Goal: Information Seeking & Learning: Learn about a topic

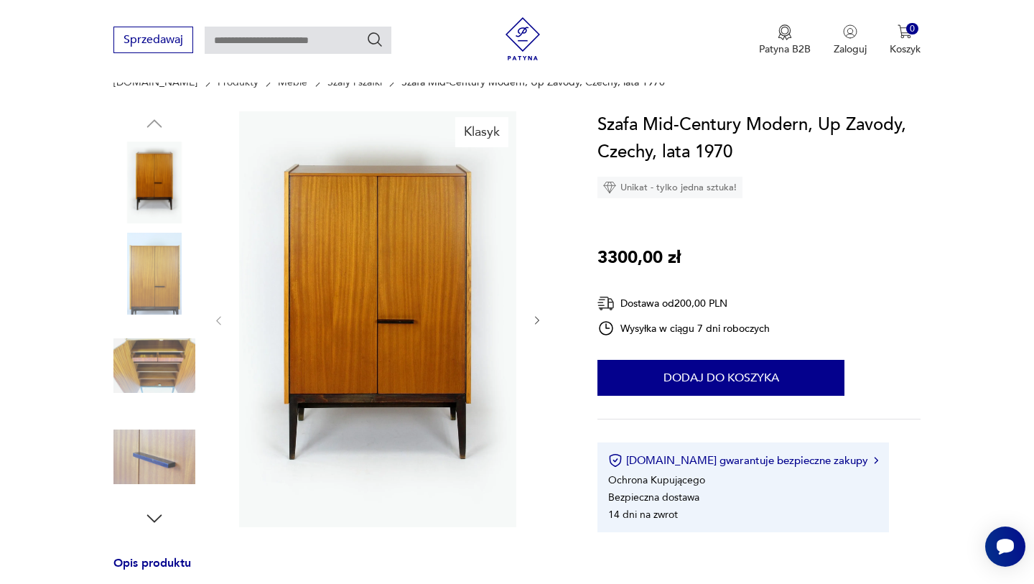
scroll to position [136, 0]
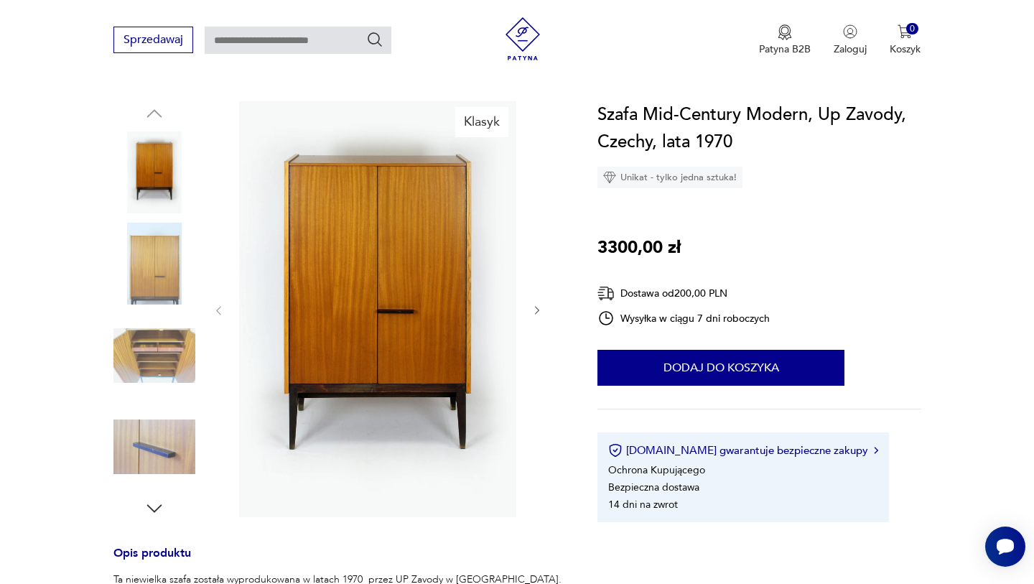
click at [537, 315] on icon "button" at bounding box center [537, 311] width 12 height 12
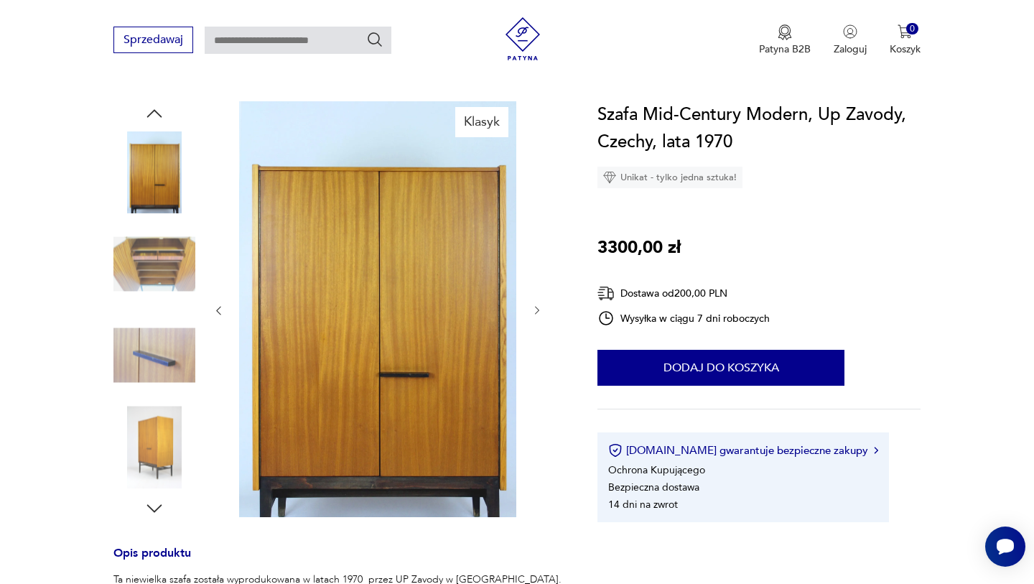
click at [537, 315] on icon "button" at bounding box center [537, 311] width 12 height 12
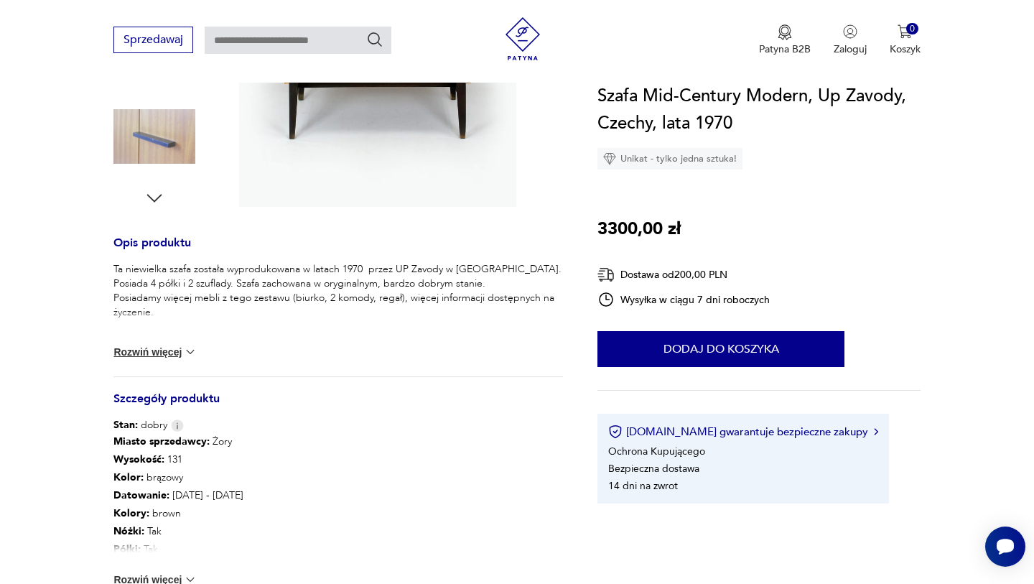
scroll to position [443, 0]
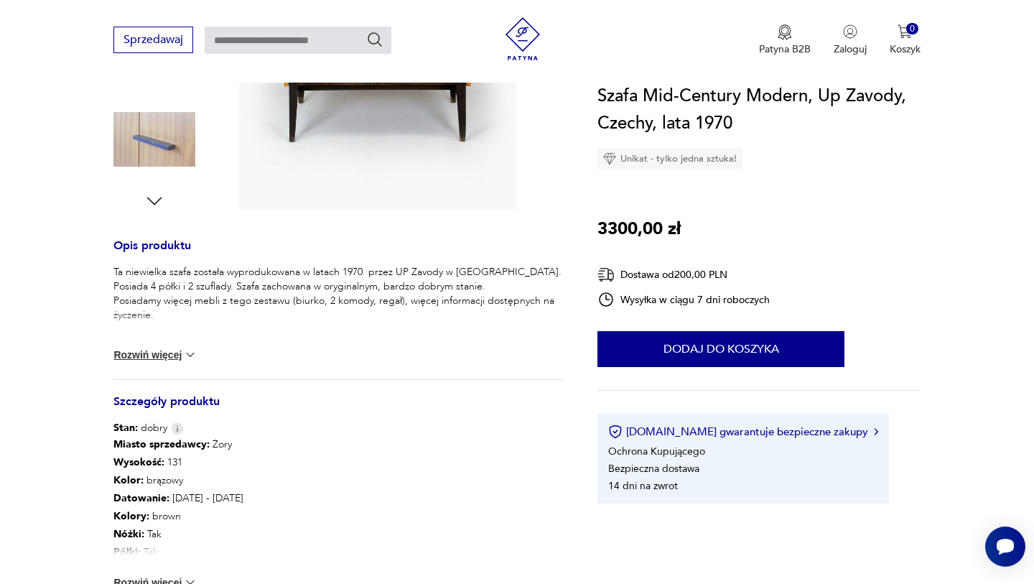
click at [167, 356] on button "Rozwiń więcej" at bounding box center [154, 355] width 83 height 14
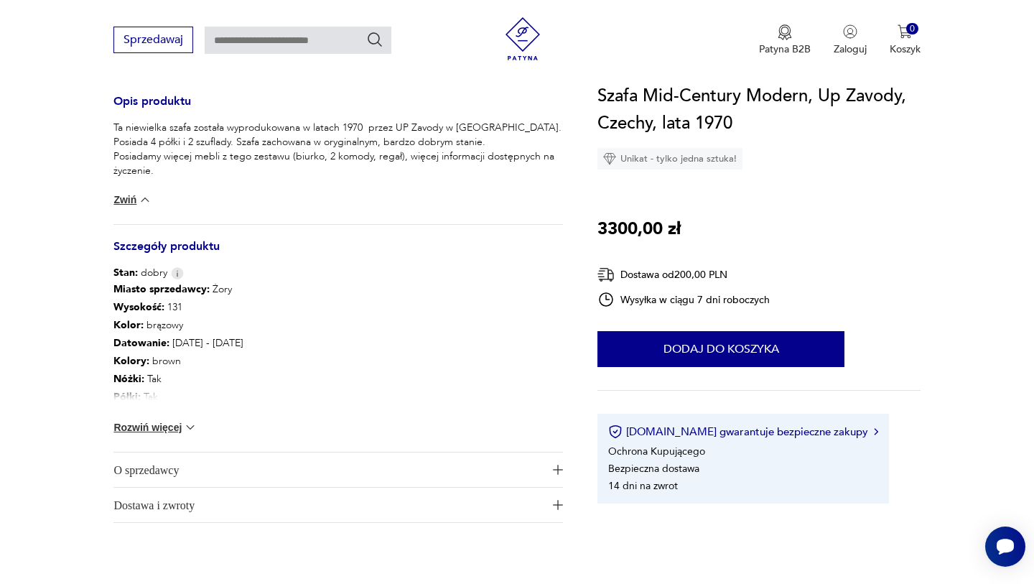
scroll to position [596, 0]
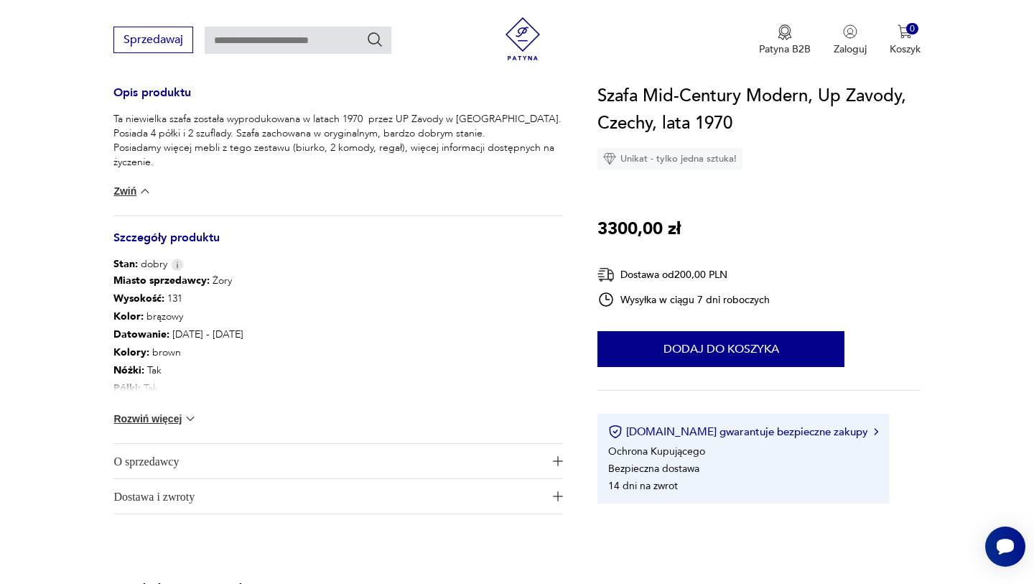
click at [169, 416] on button "Rozwiń więcej" at bounding box center [154, 419] width 83 height 14
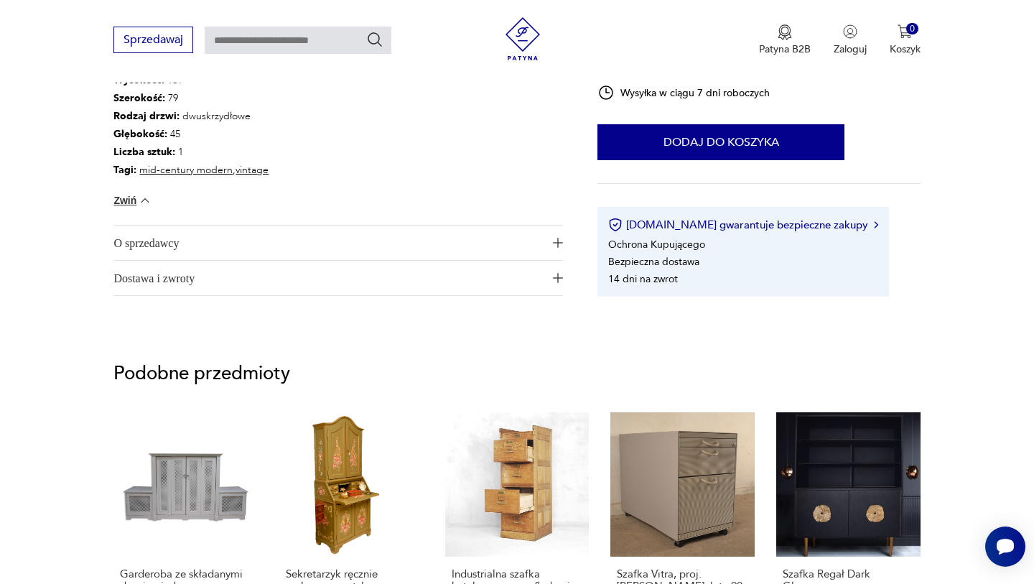
scroll to position [983, 0]
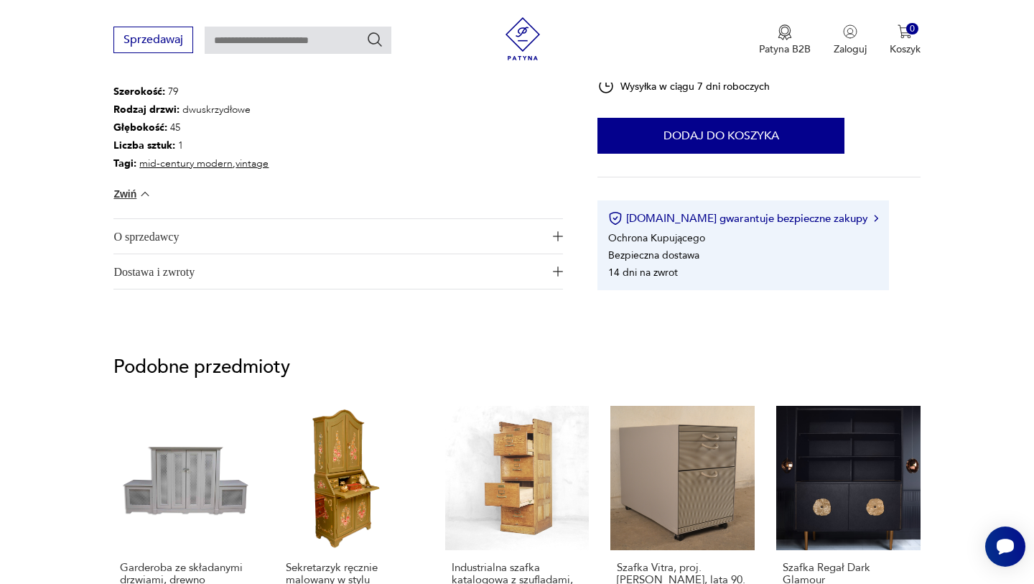
click at [556, 237] on img "button" at bounding box center [558, 236] width 10 height 10
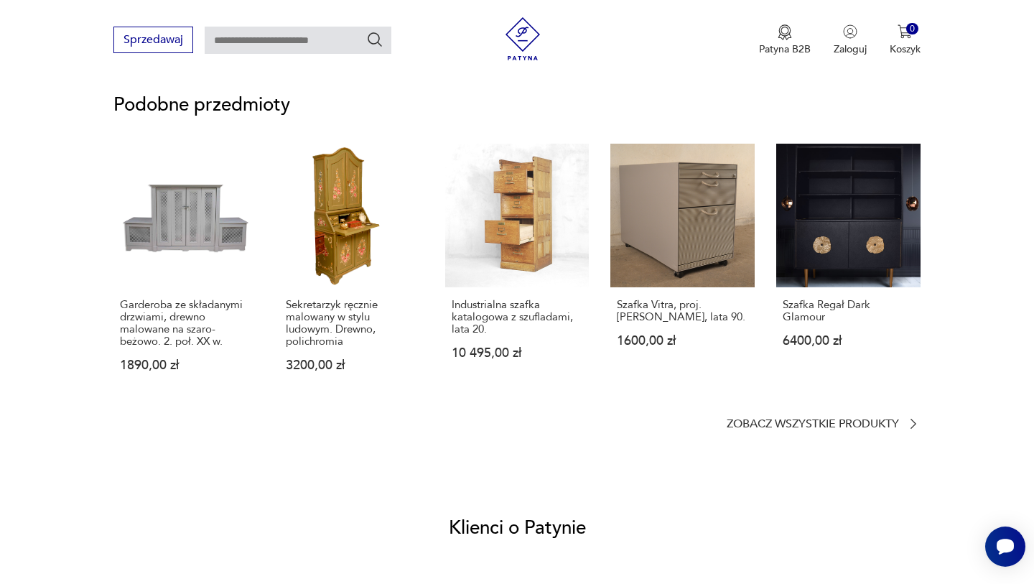
scroll to position [1340, 0]
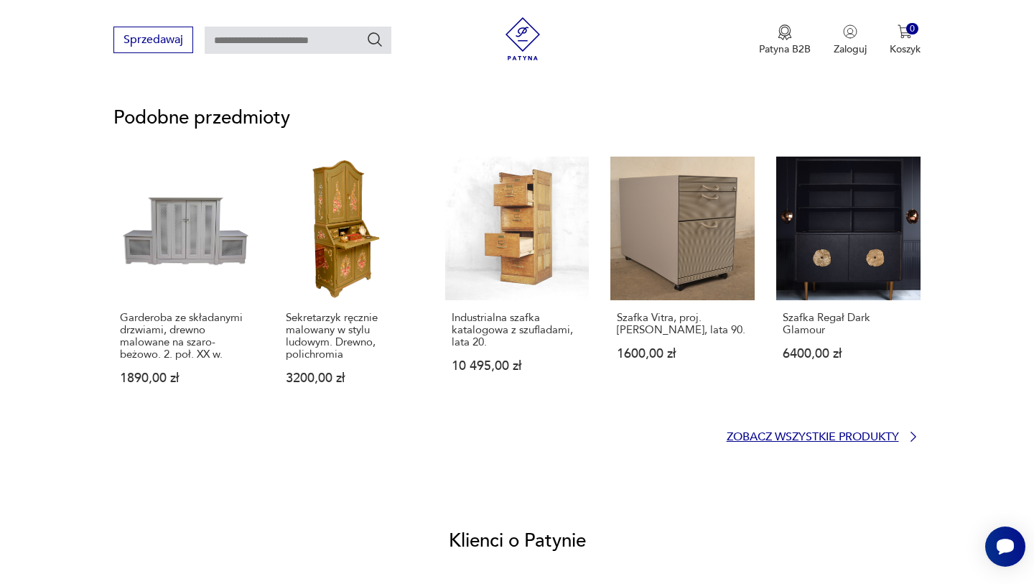
click at [827, 435] on p "Zobacz wszystkie produkty" at bounding box center [813, 436] width 172 height 9
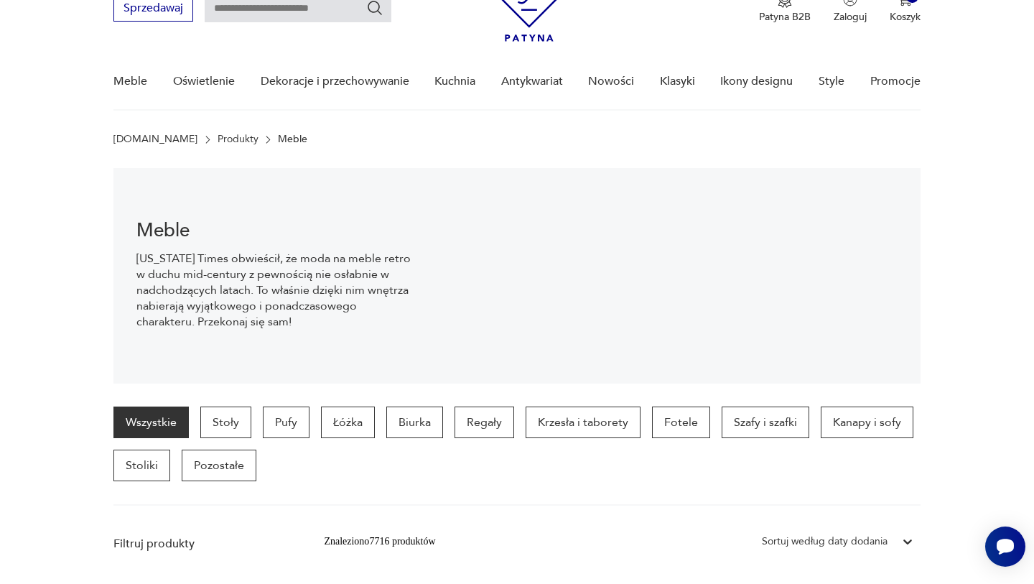
scroll to position [66, 0]
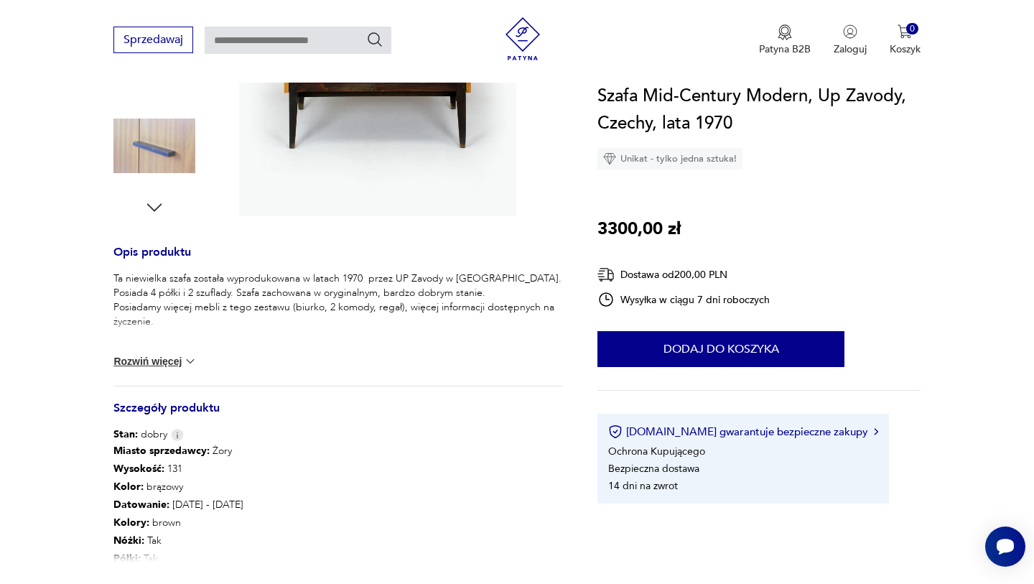
scroll to position [437, 0]
click at [167, 358] on button "Rozwiń więcej" at bounding box center [154, 360] width 83 height 14
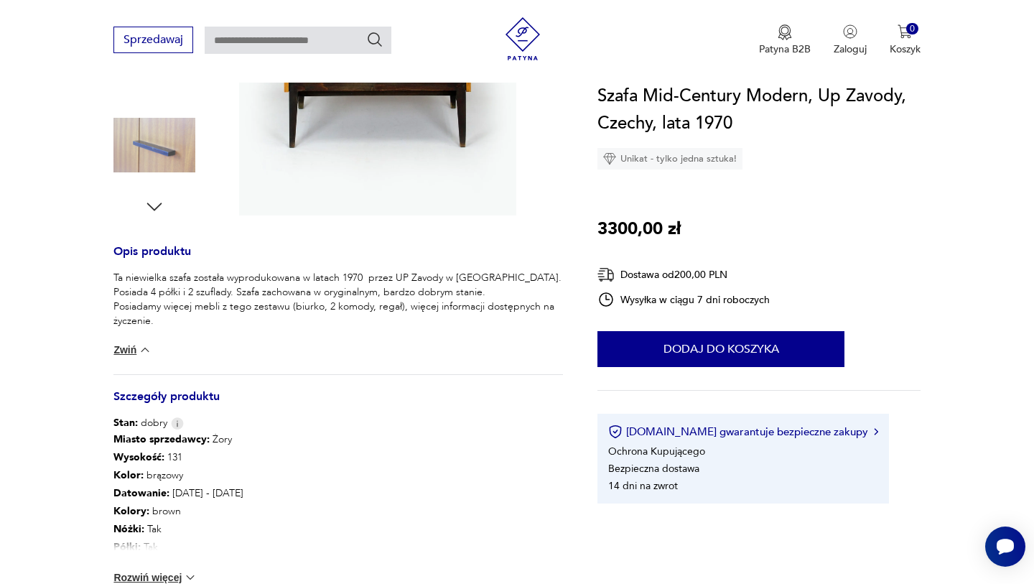
click at [126, 352] on button "Zwiń" at bounding box center [132, 350] width 38 height 14
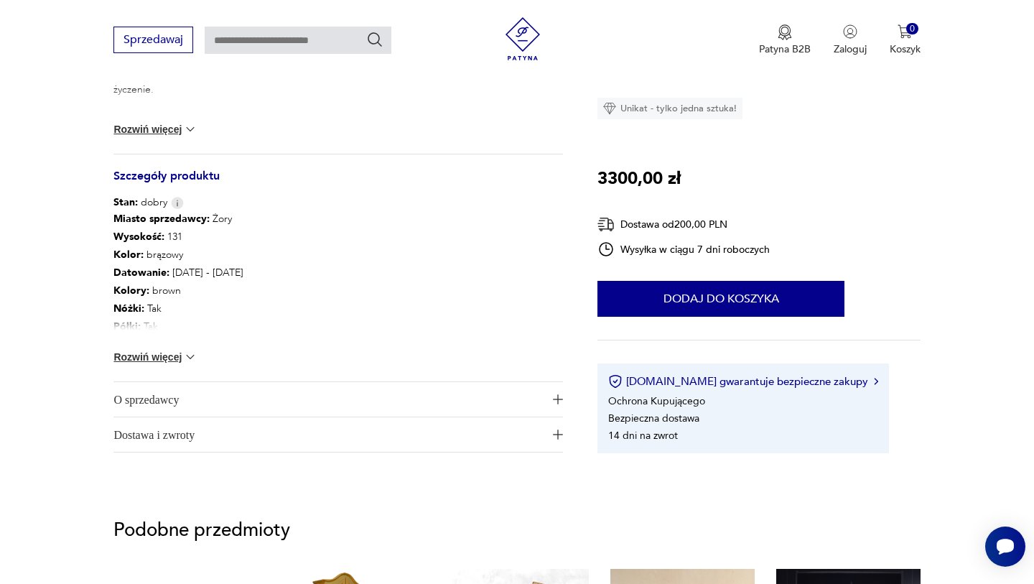
scroll to position [674, 0]
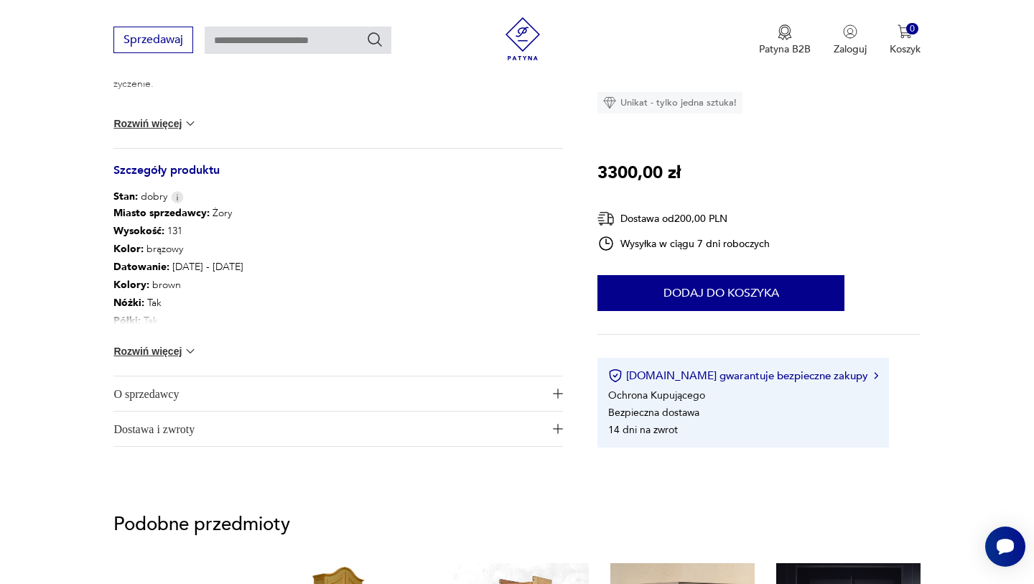
click at [139, 350] on button "Rozwiń więcej" at bounding box center [154, 351] width 83 height 14
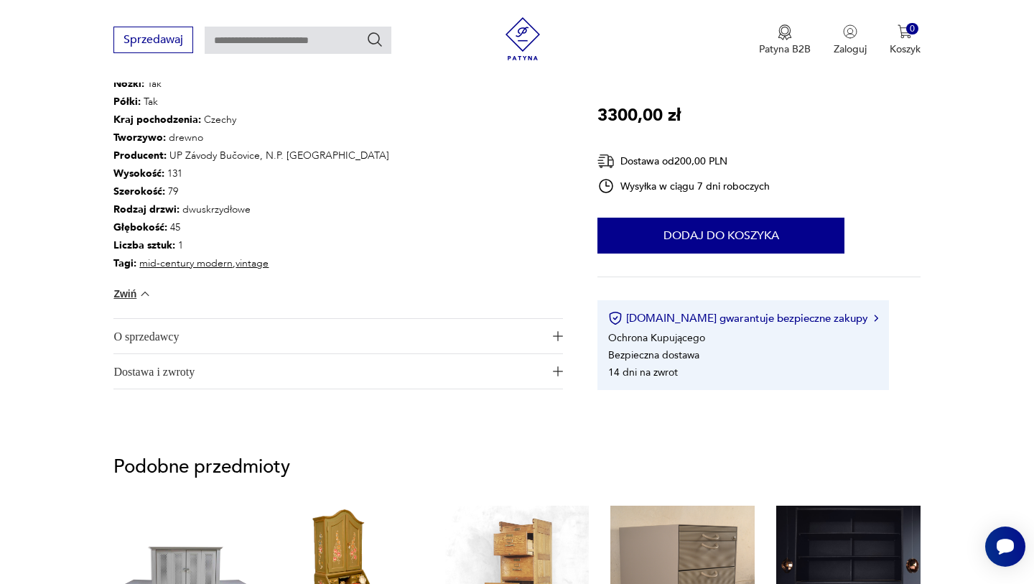
scroll to position [895, 0]
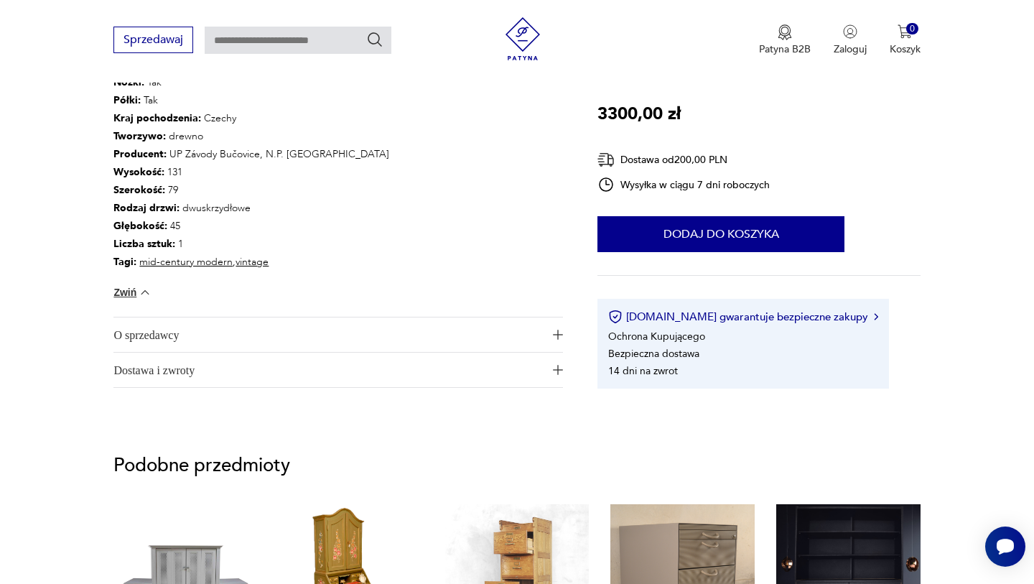
click at [557, 330] on img "button" at bounding box center [558, 335] width 10 height 10
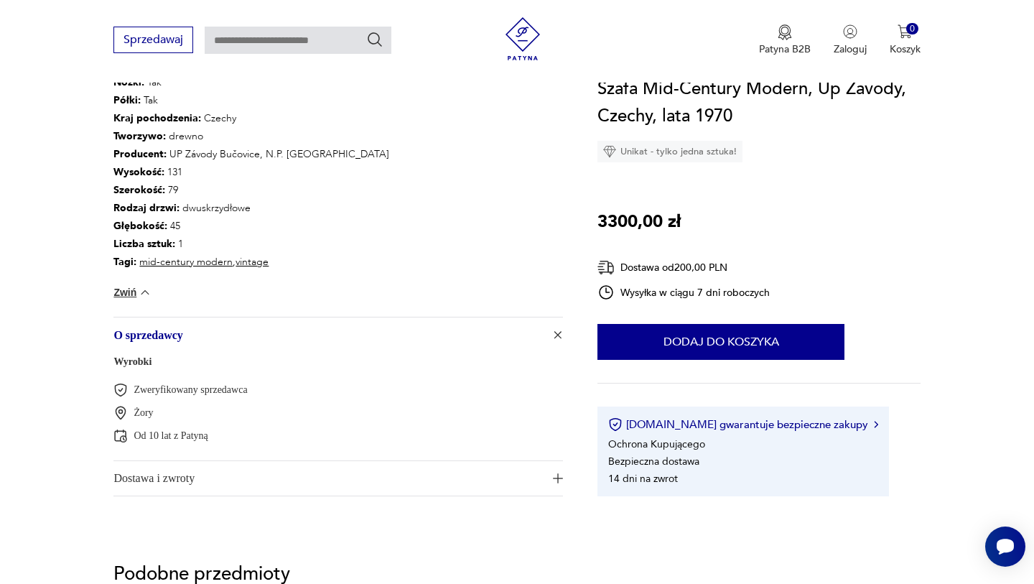
click at [157, 334] on span "O sprzedawcy" at bounding box center [327, 334] width 429 height 34
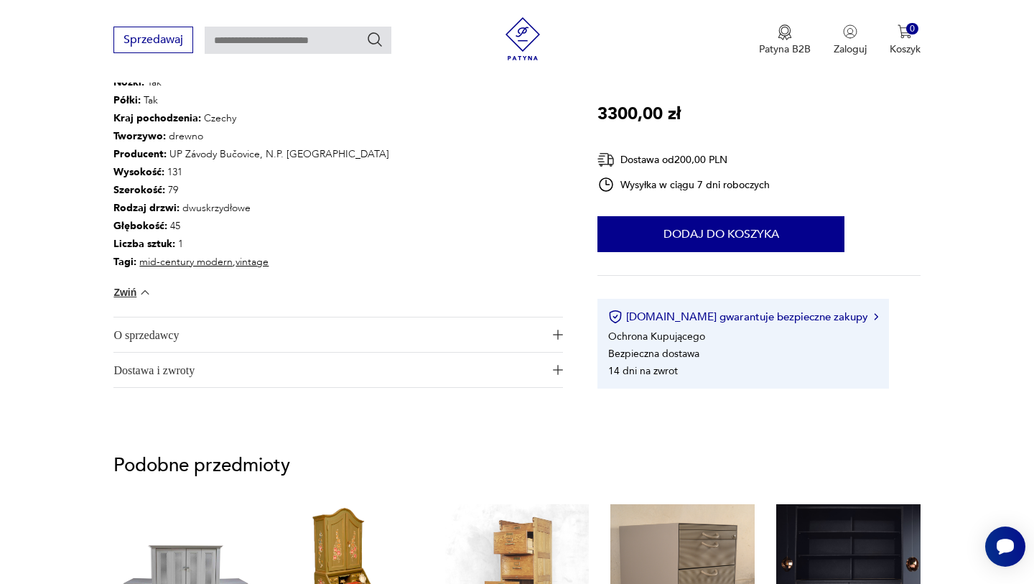
click at [157, 334] on span "O sprzedawcy" at bounding box center [327, 334] width 429 height 34
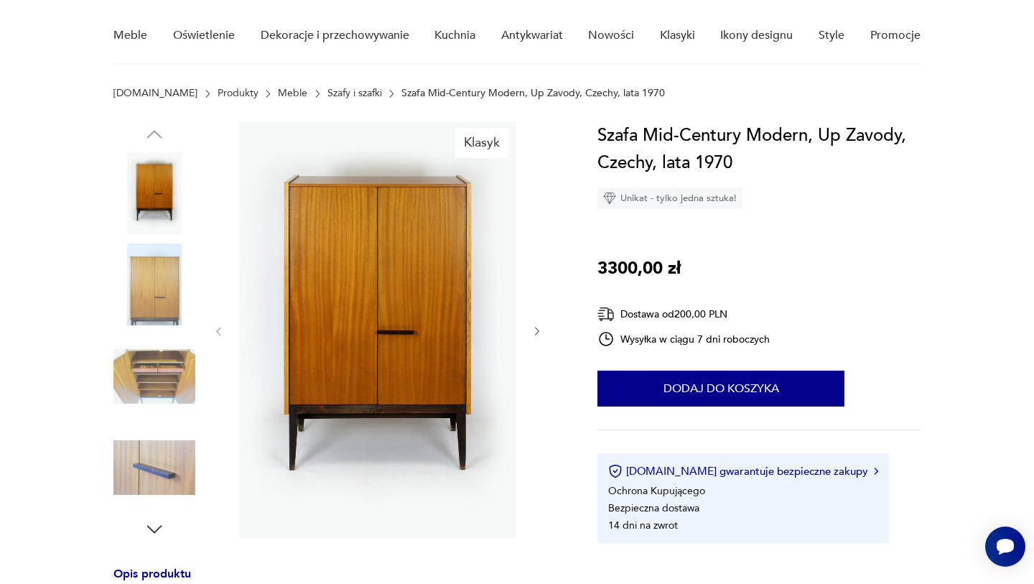
scroll to position [113, 0]
